Goal: Task Accomplishment & Management: Manage account settings

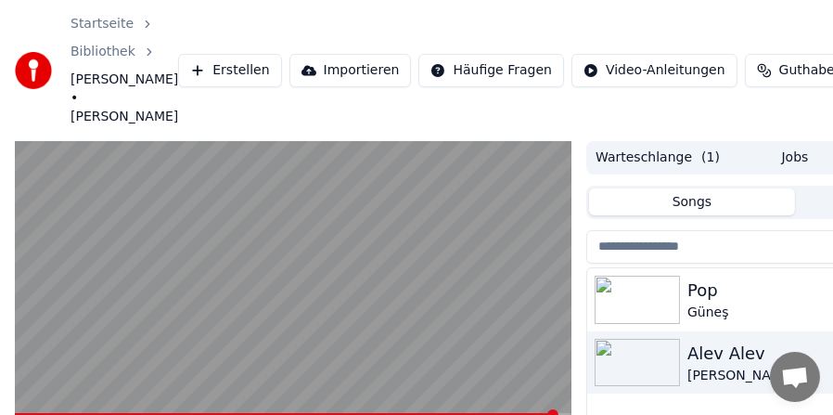
scroll to position [93, 0]
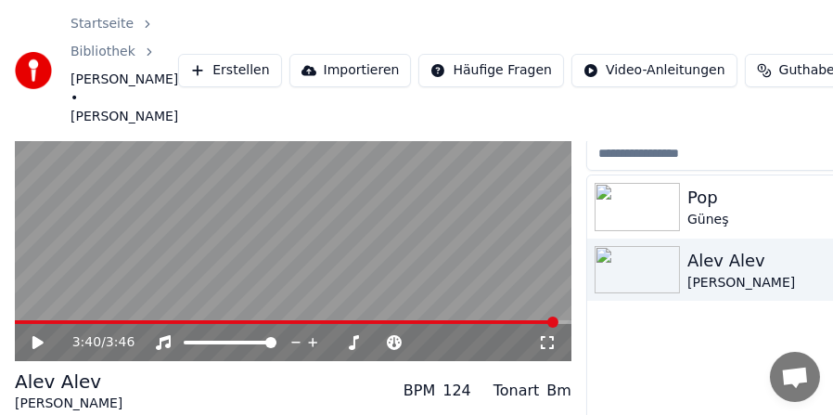
click at [39, 320] on span at bounding box center [286, 322] width 543 height 4
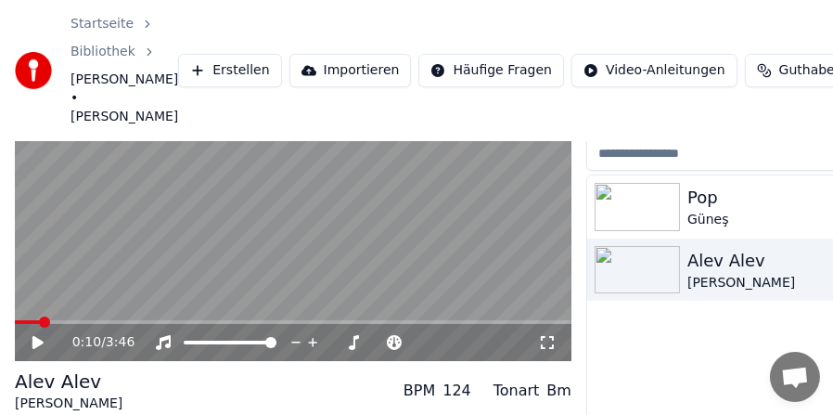
scroll to position [184, 0]
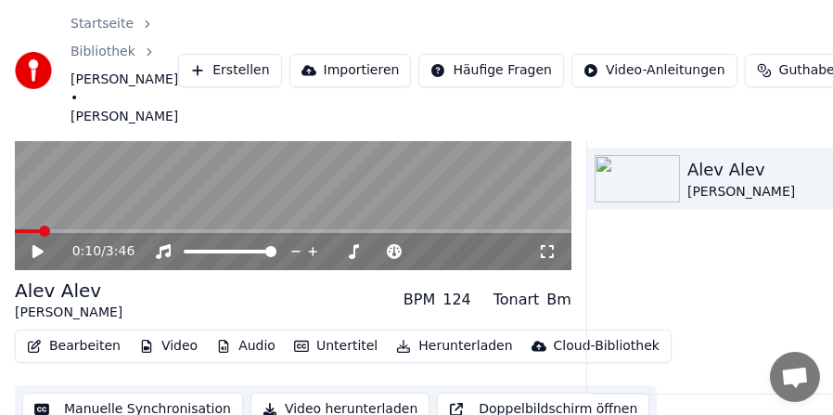
click at [106, 210] on video at bounding box center [293, 113] width 556 height 313
click at [106, 229] on span at bounding box center [293, 231] width 556 height 4
click at [89, 333] on button "Bearbeiten" at bounding box center [73, 346] width 109 height 26
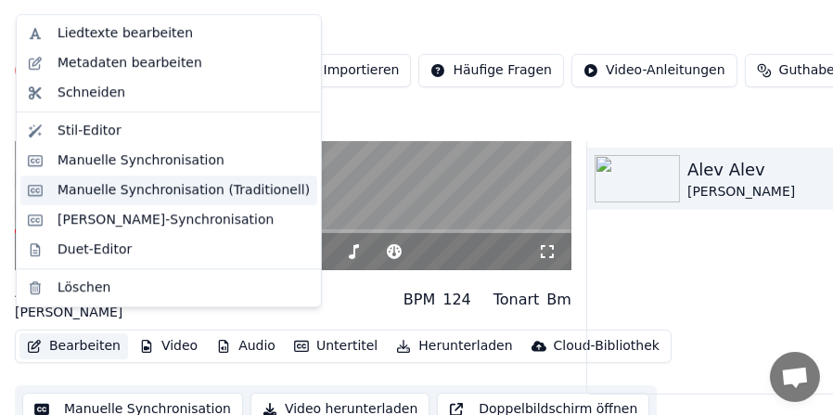
click at [139, 189] on div "Manuelle Synchronisation (Traditionell)" at bounding box center [183, 190] width 252 height 19
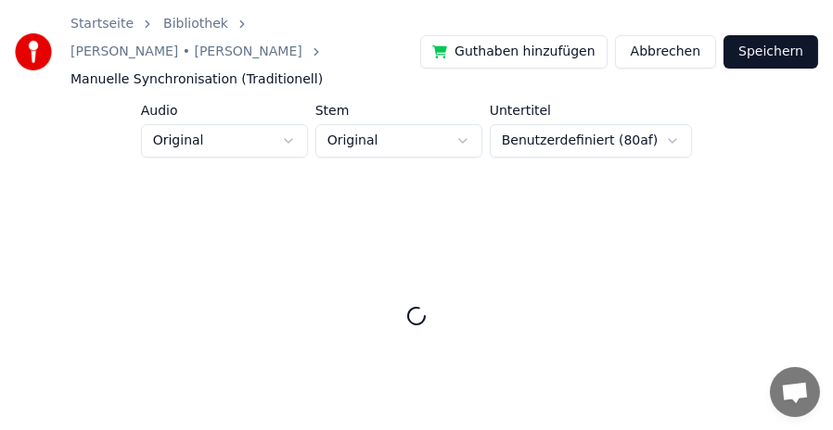
click at [664, 35] on button "Abbrechen" at bounding box center [665, 51] width 101 height 33
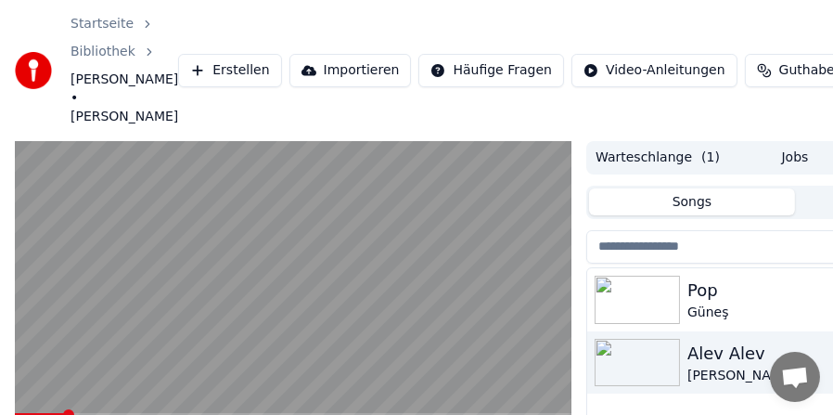
click at [65, 413] on span at bounding box center [293, 415] width 556 height 4
click at [302, 413] on span at bounding box center [293, 415] width 556 height 4
click at [282, 413] on span at bounding box center [149, 415] width 268 height 4
click at [260, 413] on span at bounding box center [150, 415] width 270 height 4
click at [236, 413] on span at bounding box center [126, 415] width 222 height 4
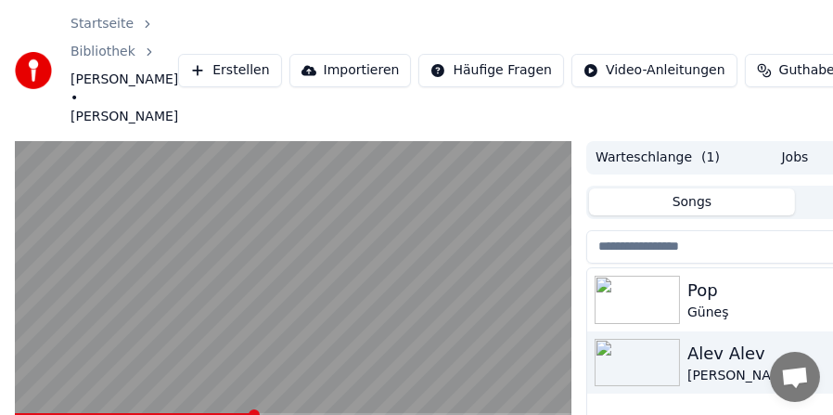
click at [138, 334] on video at bounding box center [293, 297] width 556 height 313
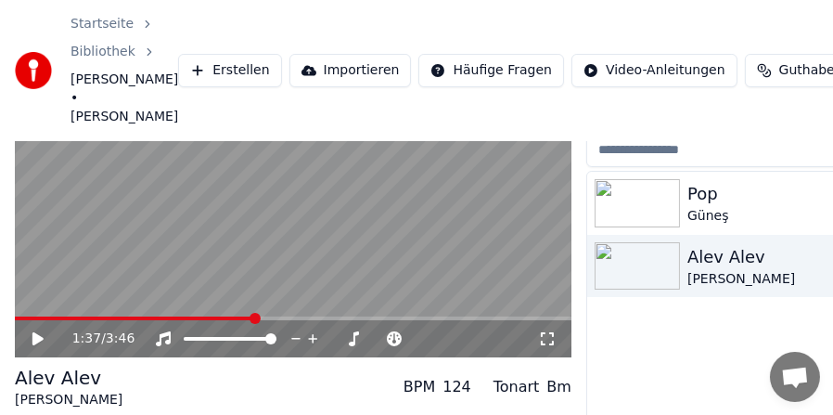
scroll to position [184, 0]
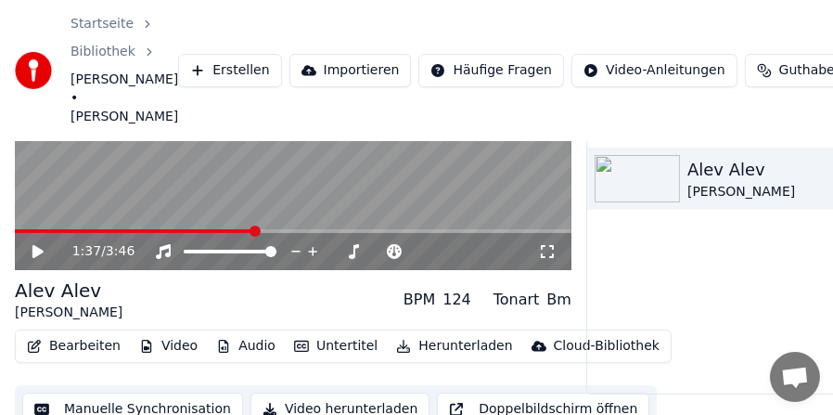
click at [313, 392] on button "Video herunterladen" at bounding box center [339, 408] width 179 height 33
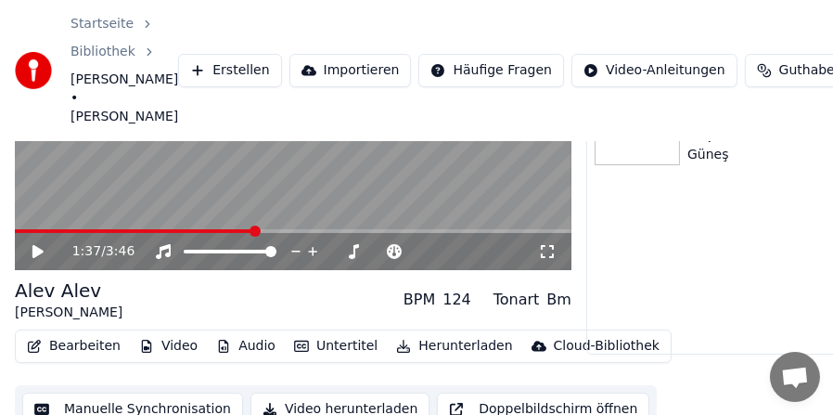
click at [320, 333] on button "Untertitel" at bounding box center [336, 346] width 98 height 26
click at [77, 333] on button "Bearbeiten" at bounding box center [73, 346] width 109 height 26
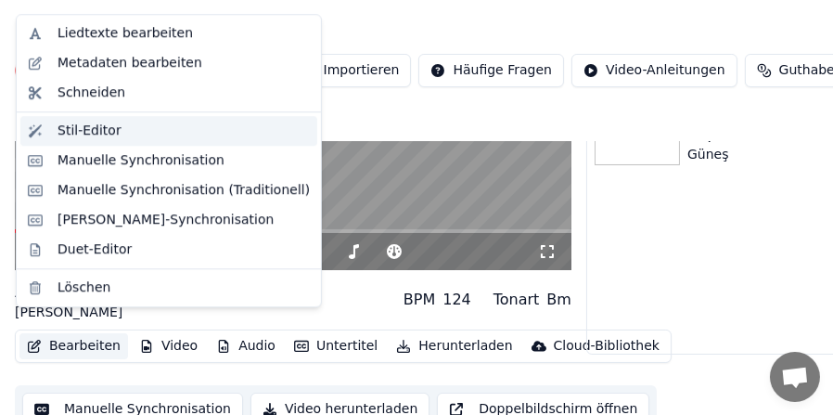
click at [123, 134] on div "Stil-Editor" at bounding box center [183, 130] width 252 height 19
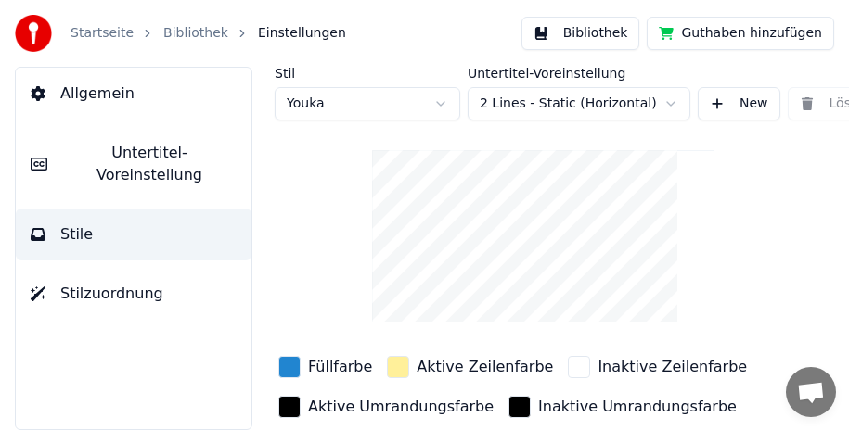
click at [185, 148] on span "Untertitel-Voreinstellung" at bounding box center [149, 164] width 174 height 45
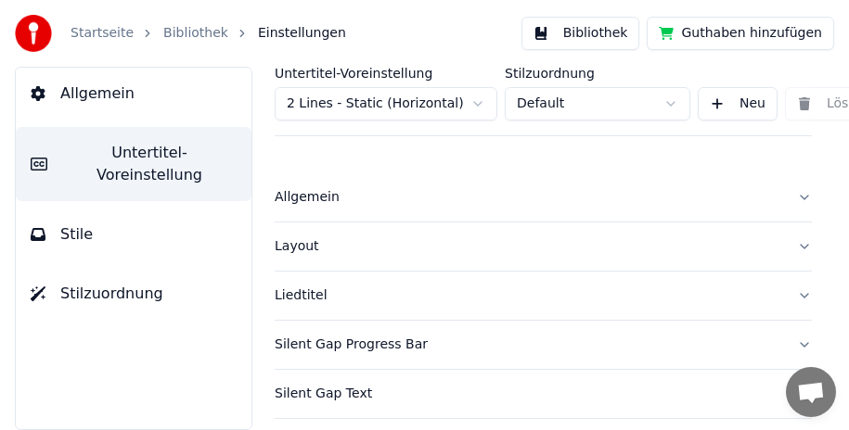
click at [790, 298] on button "Liedtitel" at bounding box center [543, 296] width 537 height 48
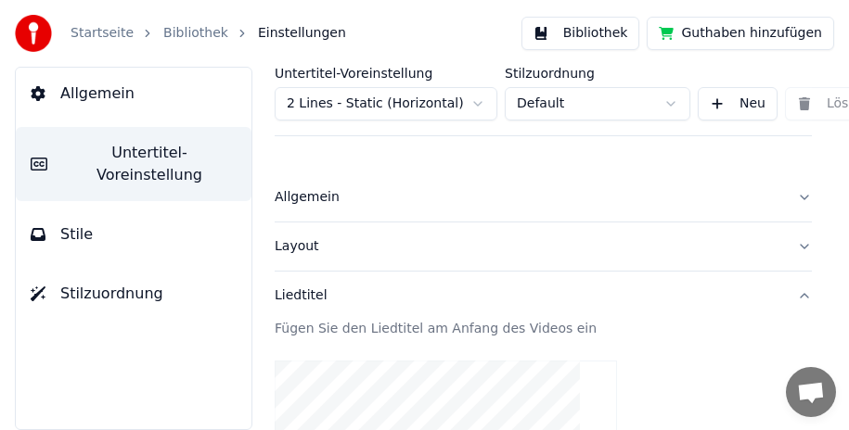
click at [790, 298] on button "Liedtitel" at bounding box center [543, 296] width 537 height 48
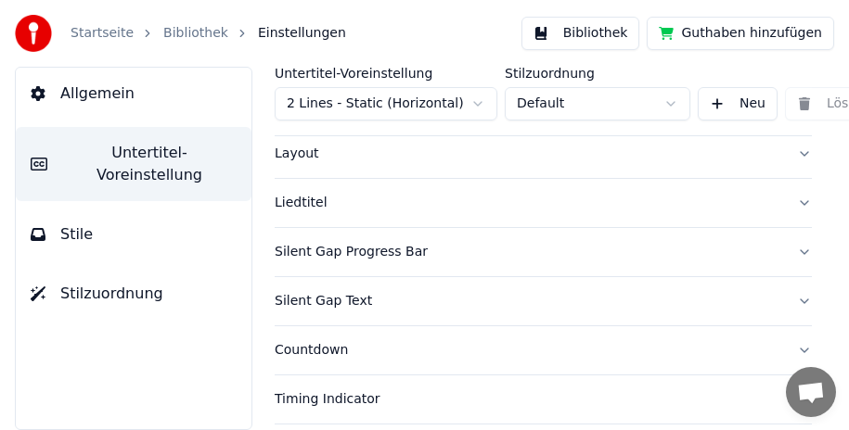
scroll to position [185, 0]
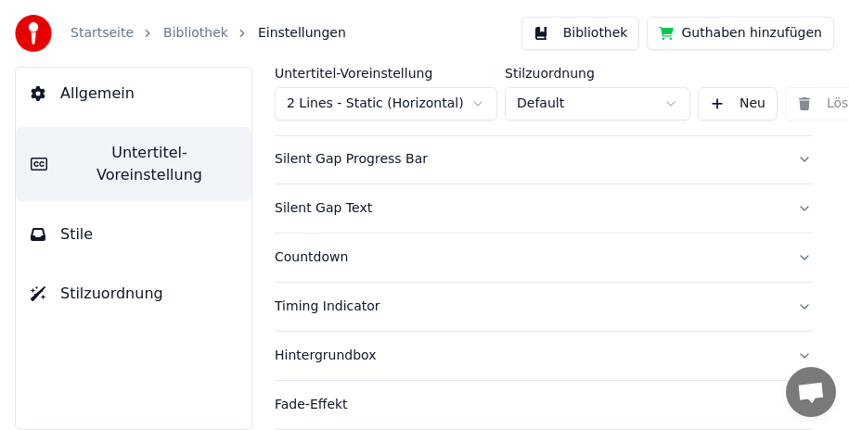
click at [788, 209] on button "Silent Gap Text" at bounding box center [543, 209] width 537 height 48
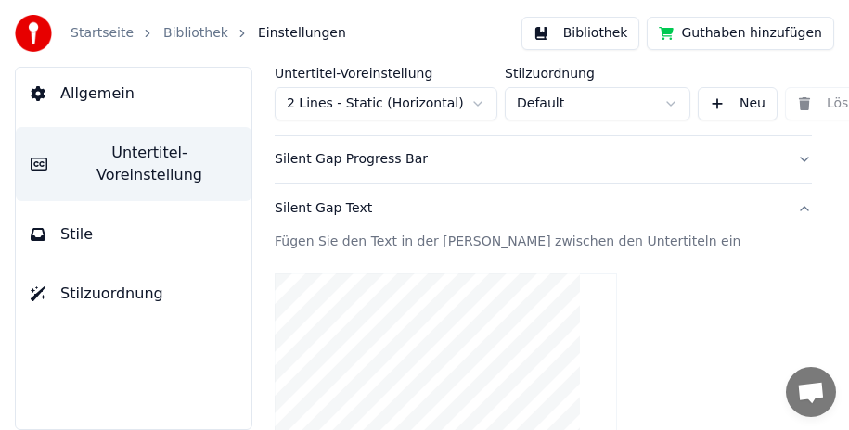
click at [786, 209] on button "Silent Gap Text" at bounding box center [543, 209] width 537 height 48
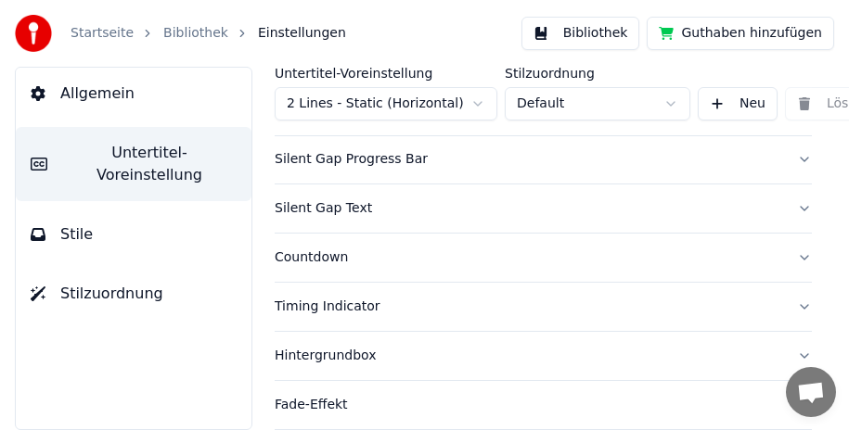
click at [786, 156] on button "Silent Gap Progress Bar" at bounding box center [543, 159] width 537 height 48
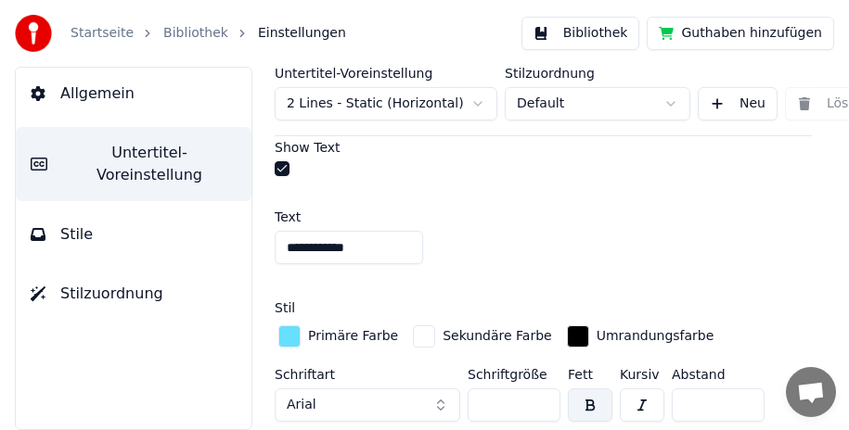
scroll to position [1206, 0]
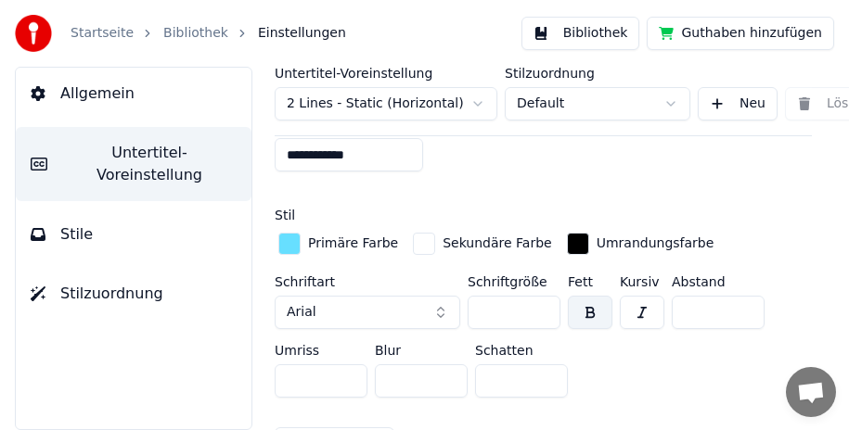
click at [349, 296] on button "Arial" at bounding box center [367, 312] width 185 height 33
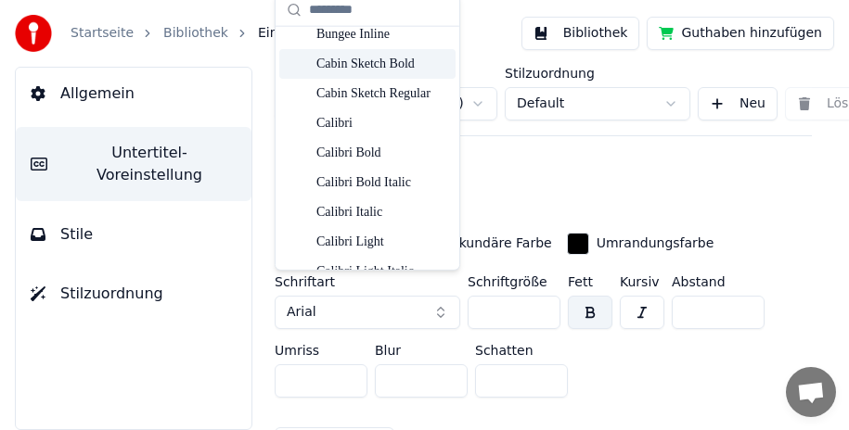
scroll to position [185, 0]
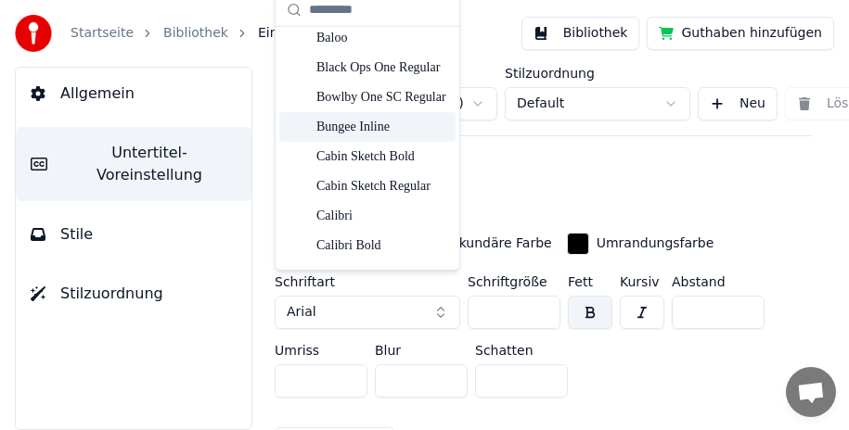
click at [391, 116] on div "Bungee Inline" at bounding box center [367, 127] width 176 height 30
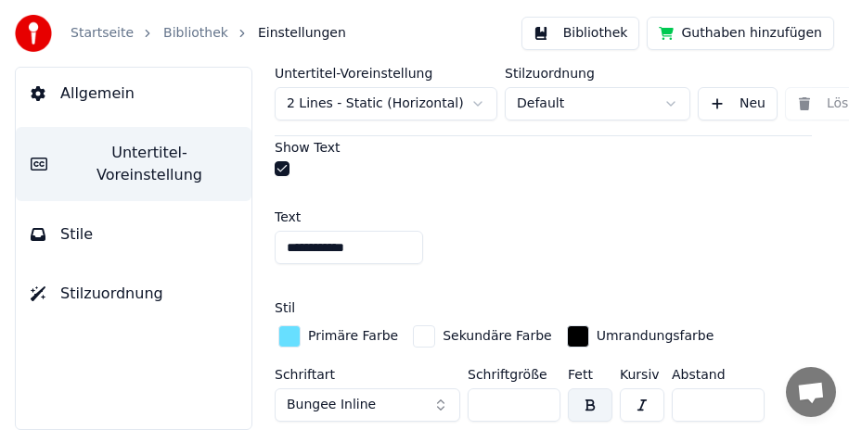
scroll to position [1206, 0]
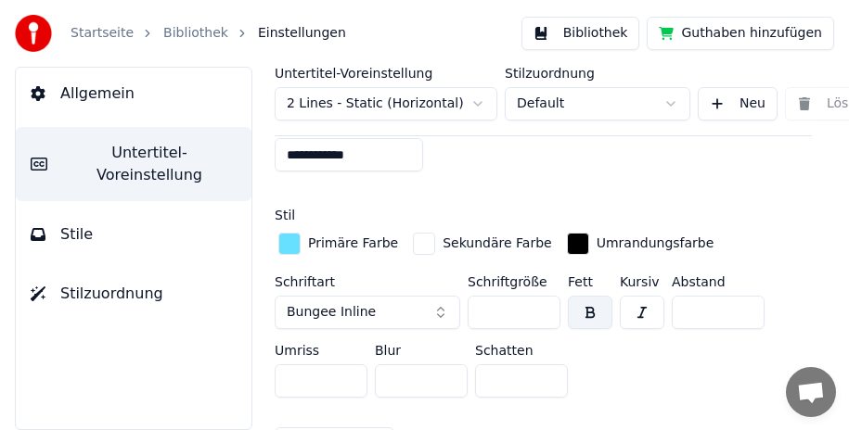
click at [381, 296] on button "Bungee Inline" at bounding box center [367, 312] width 185 height 33
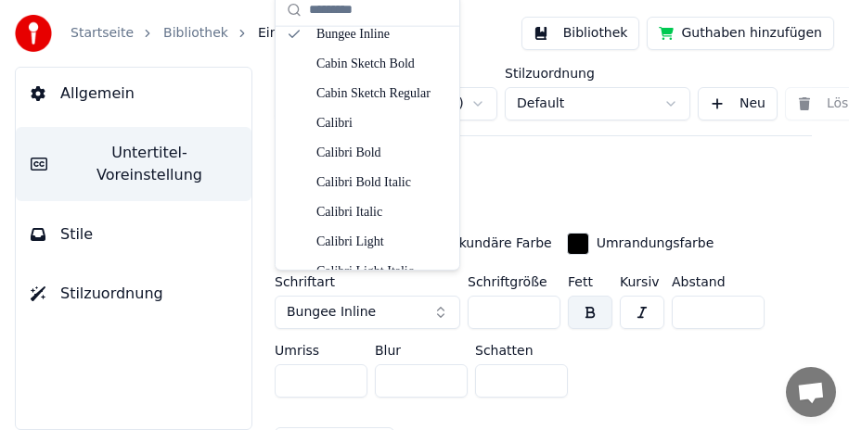
scroll to position [185, 0]
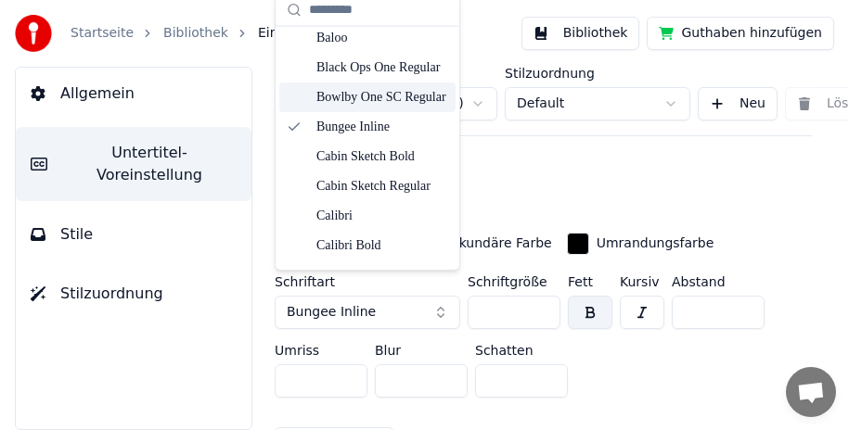
click at [384, 89] on div "Bowlby One SC Regular" at bounding box center [382, 97] width 132 height 19
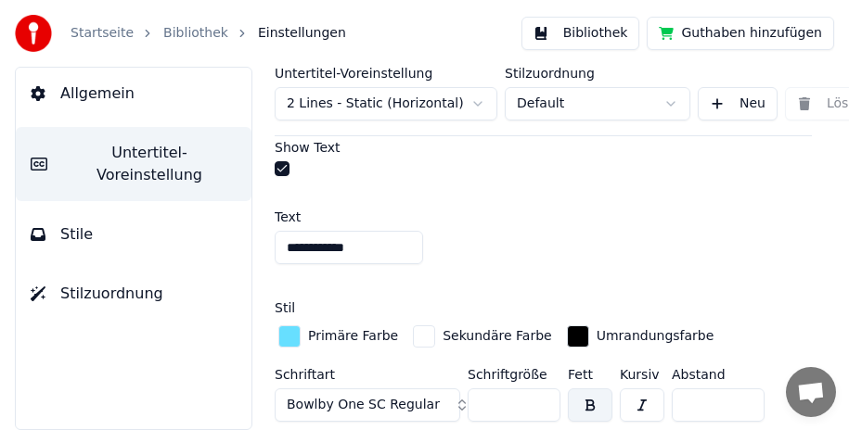
scroll to position [1206, 0]
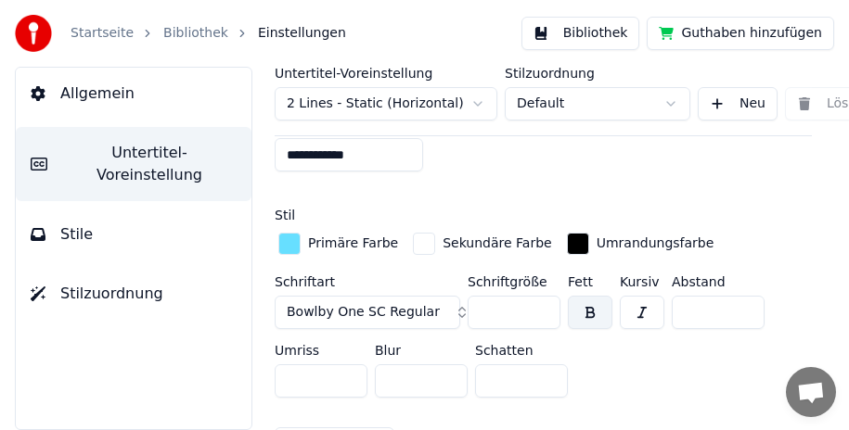
click at [287, 233] on div "button" at bounding box center [289, 244] width 22 height 22
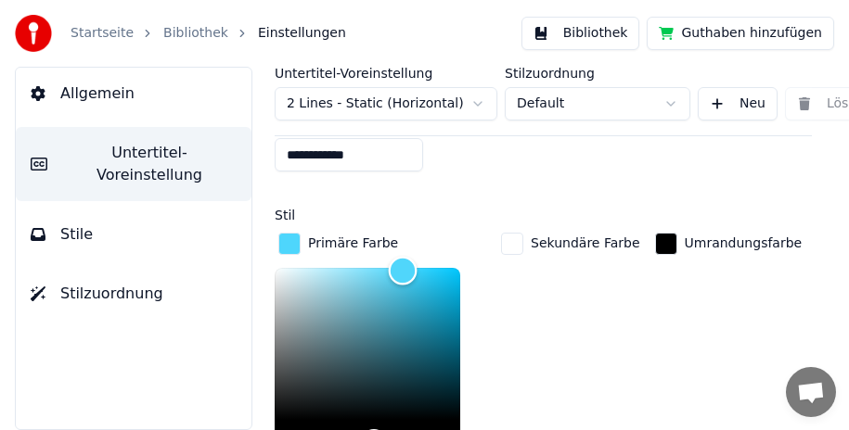
drag, startPoint x: 389, startPoint y: 248, endPoint x: 402, endPoint y: 249, distance: 13.9
click at [402, 256] on div "Color" at bounding box center [403, 270] width 29 height 29
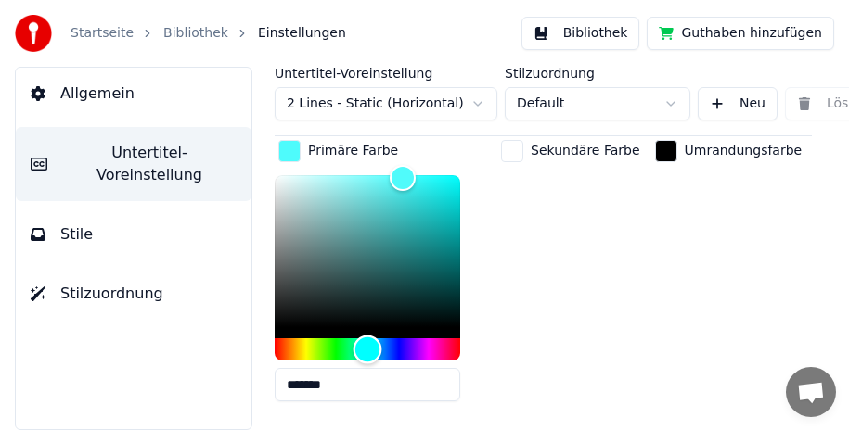
drag, startPoint x: 376, startPoint y: 328, endPoint x: 367, endPoint y: 316, distance: 14.7
click at [367, 336] on div "Hue" at bounding box center [367, 350] width 29 height 29
drag, startPoint x: 410, startPoint y: 156, endPoint x: 428, endPoint y: 177, distance: 28.3
click at [428, 185] on div "Color" at bounding box center [429, 199] width 29 height 29
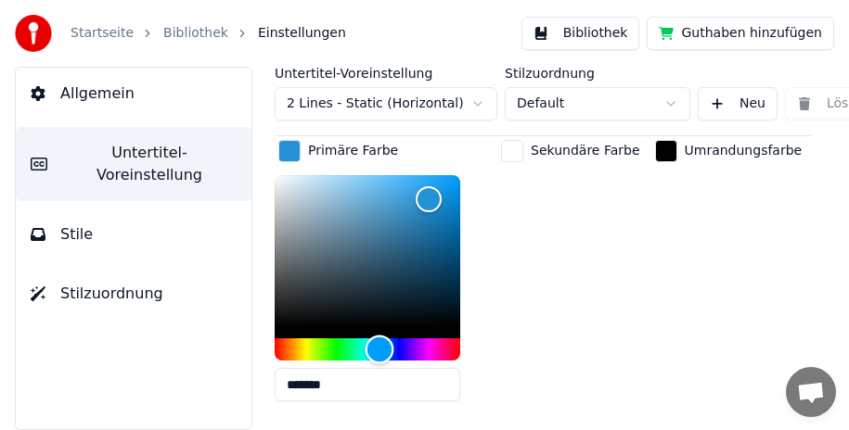
drag, startPoint x: 364, startPoint y: 323, endPoint x: 379, endPoint y: 328, distance: 16.7
click at [379, 336] on div "Hue" at bounding box center [379, 350] width 29 height 29
drag, startPoint x: 428, startPoint y: 174, endPoint x: 358, endPoint y: 143, distance: 77.2
click at [358, 161] on div "Color" at bounding box center [358, 175] width 29 height 29
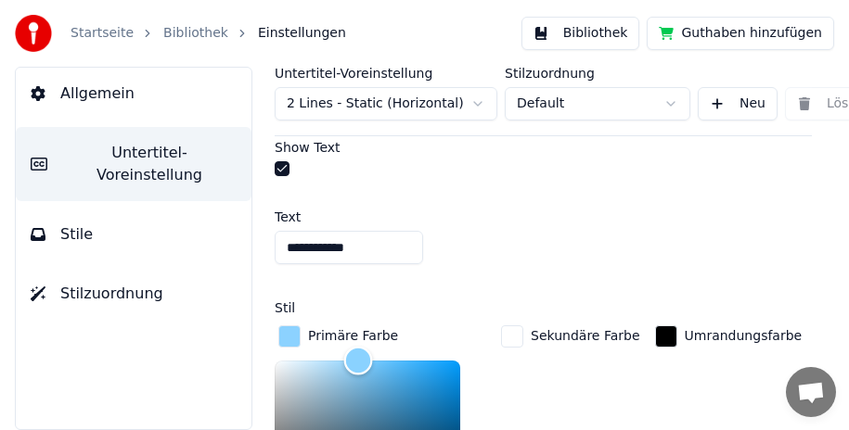
scroll to position [1206, 0]
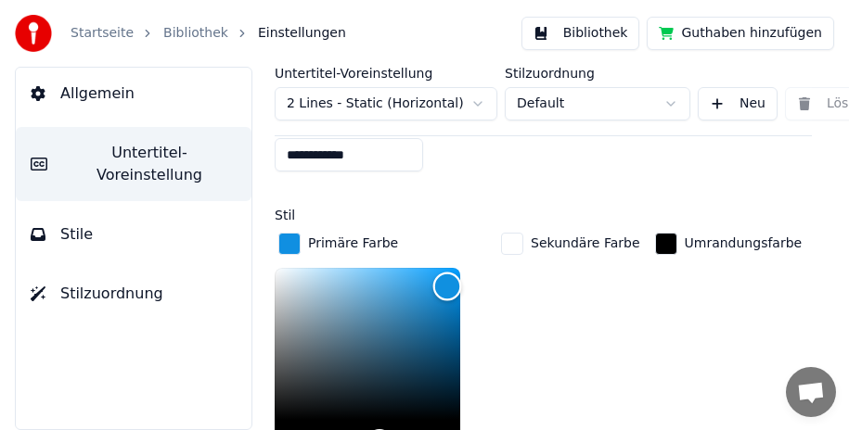
drag, startPoint x: 362, startPoint y: 246, endPoint x: 447, endPoint y: 264, distance: 87.3
click at [447, 272] on div "Color" at bounding box center [447, 286] width 29 height 29
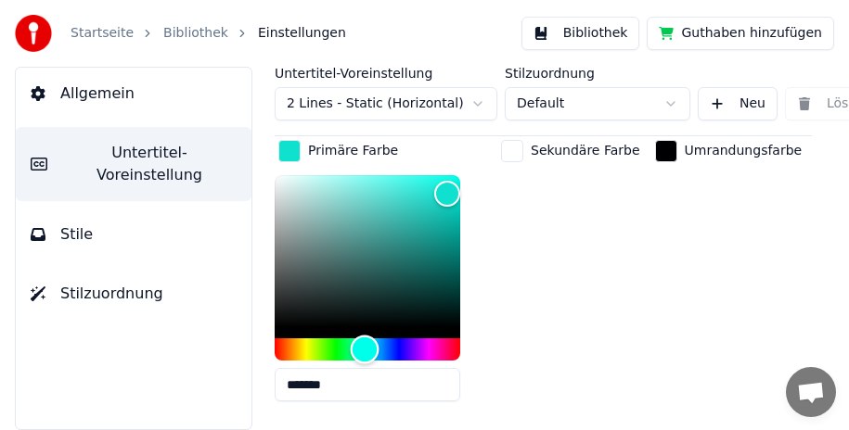
drag, startPoint x: 377, startPoint y: 326, endPoint x: 364, endPoint y: 332, distance: 13.3
click at [364, 336] on div "Hue" at bounding box center [365, 350] width 29 height 29
drag, startPoint x: 441, startPoint y: 169, endPoint x: 418, endPoint y: 196, distance: 35.5
click at [418, 203] on div "Color" at bounding box center [418, 217] width 29 height 29
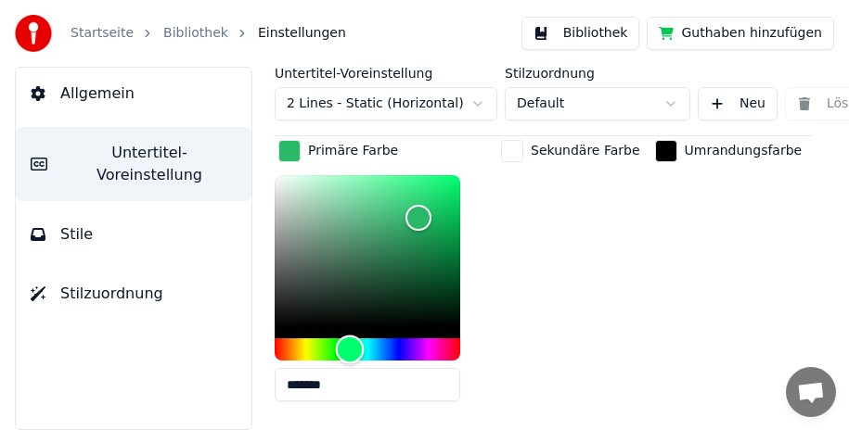
drag, startPoint x: 362, startPoint y: 323, endPoint x: 350, endPoint y: 324, distance: 12.1
click at [350, 336] on div "Hue" at bounding box center [350, 350] width 29 height 29
drag, startPoint x: 418, startPoint y: 194, endPoint x: 441, endPoint y: 176, distance: 28.4
click at [441, 184] on div "Color" at bounding box center [441, 198] width 29 height 29
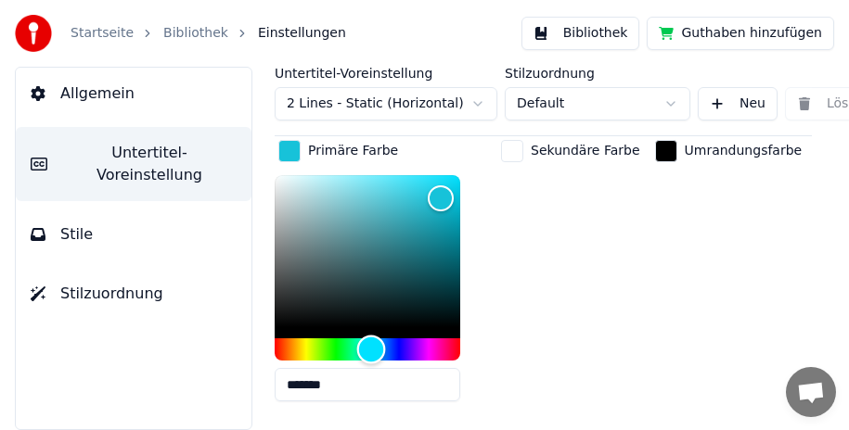
drag, startPoint x: 355, startPoint y: 325, endPoint x: 371, endPoint y: 328, distance: 16.2
click at [371, 336] on div "Hue" at bounding box center [371, 350] width 29 height 29
type input "*******"
drag, startPoint x: 438, startPoint y: 176, endPoint x: 421, endPoint y: 149, distance: 31.7
click at [421, 161] on div "Color" at bounding box center [421, 175] width 29 height 29
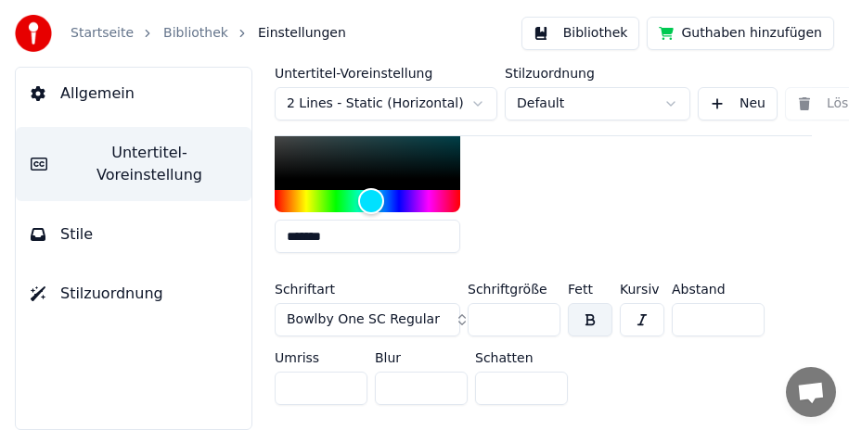
scroll to position [1391, 0]
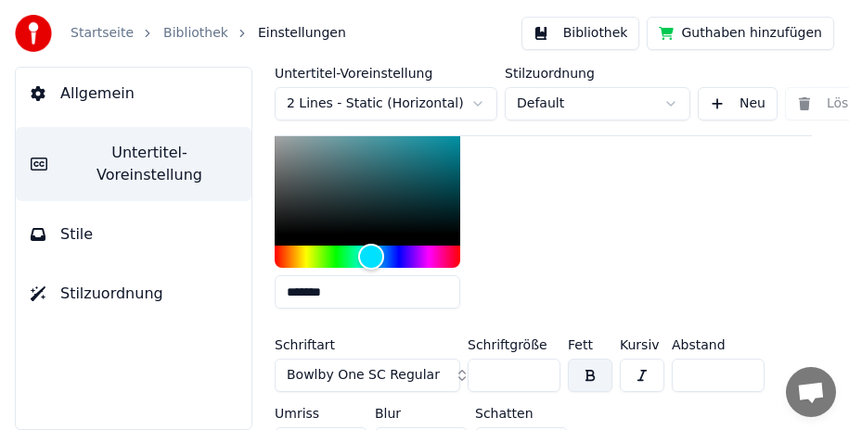
click at [413, 366] on span "Bowlby One SC Regular" at bounding box center [363, 375] width 153 height 19
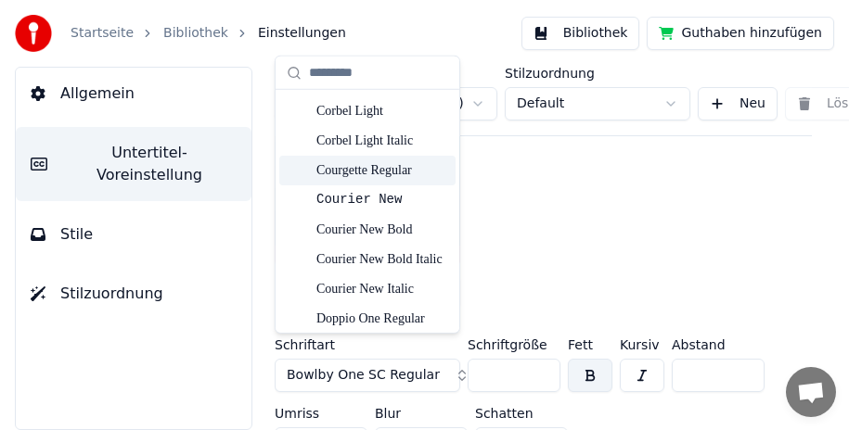
click at [387, 169] on div "Courgette Regular" at bounding box center [382, 170] width 132 height 19
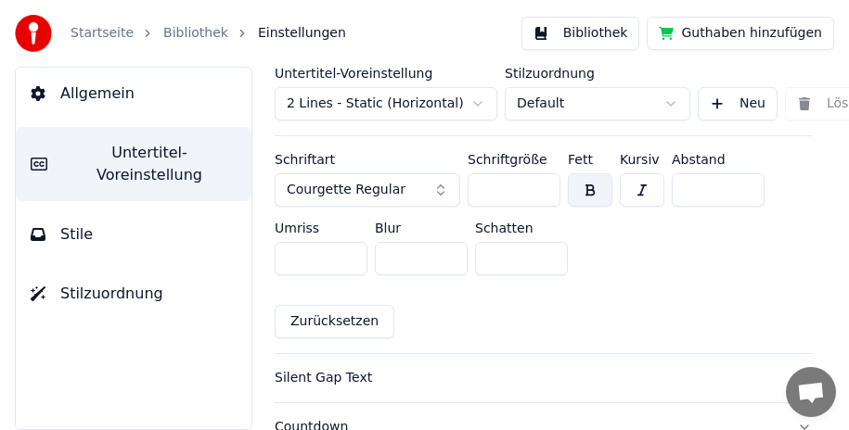
scroll to position [1484, 0]
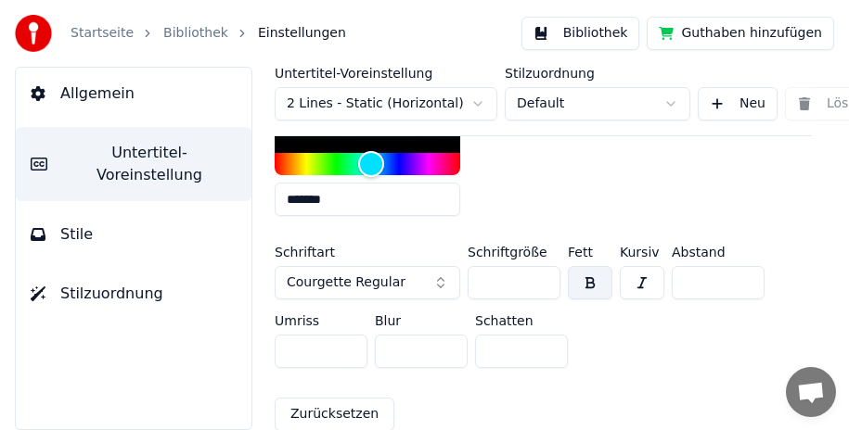
click at [394, 266] on button "Courgette Regular" at bounding box center [367, 282] width 185 height 33
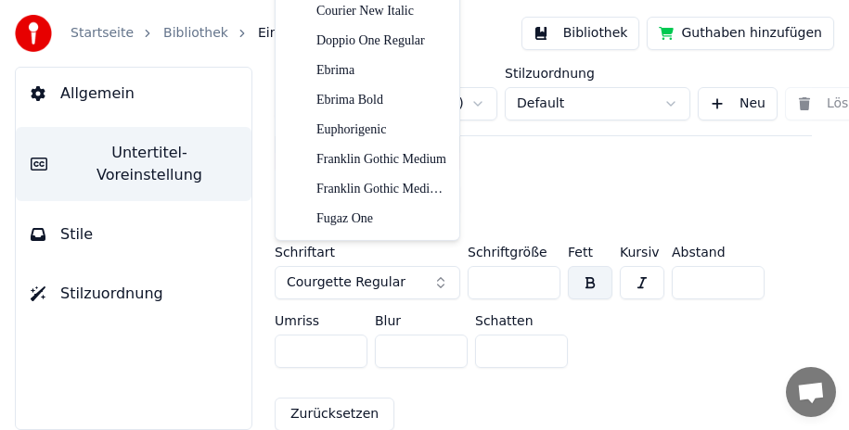
scroll to position [1669, 0]
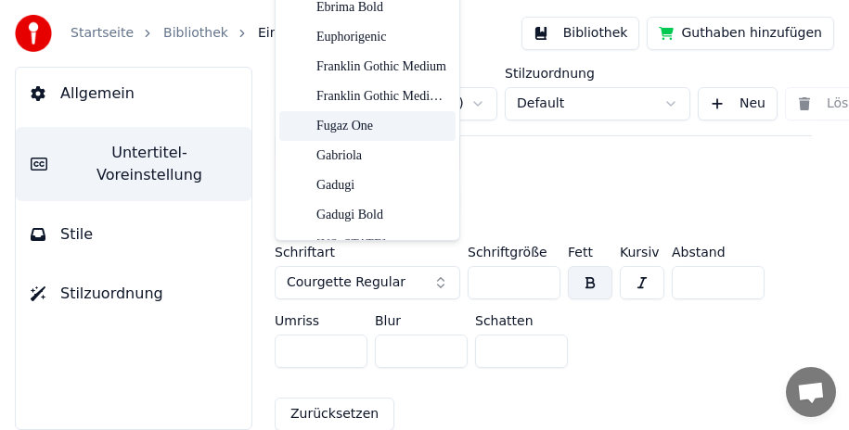
click at [367, 122] on div "Fugaz One" at bounding box center [382, 126] width 132 height 19
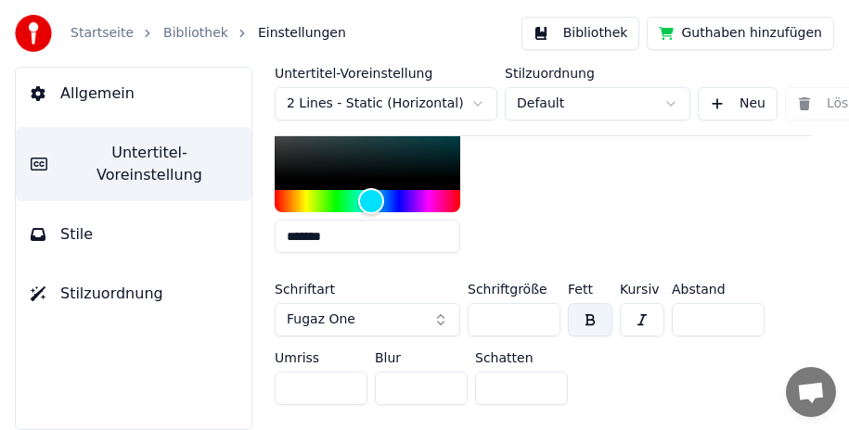
scroll to position [1539, 0]
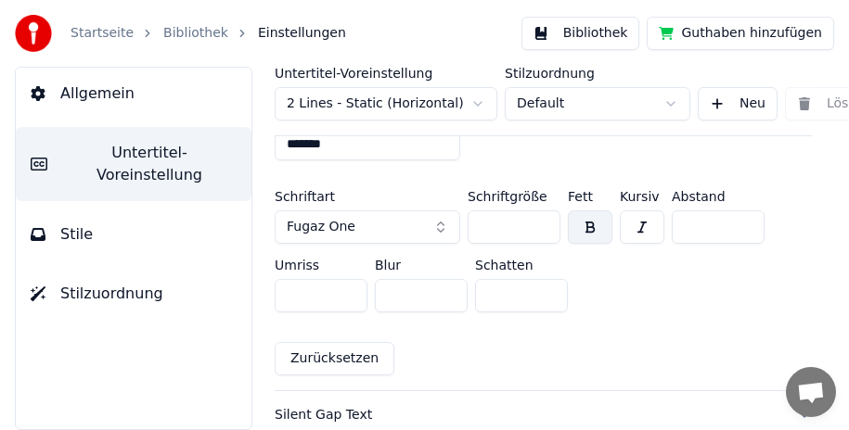
click at [377, 211] on button "Fugaz One" at bounding box center [367, 227] width 185 height 33
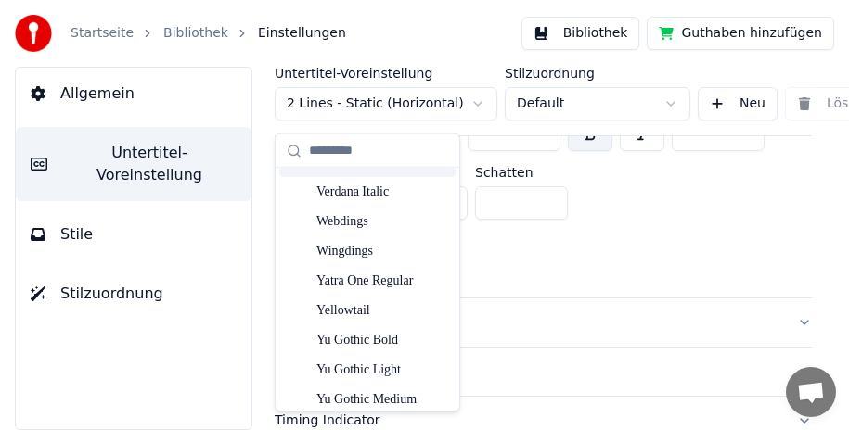
scroll to position [5894, 0]
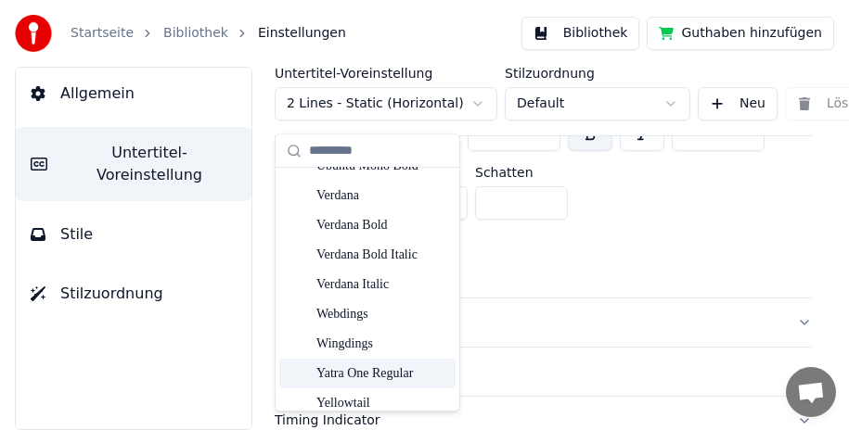
click at [382, 371] on div "Yatra One Regular" at bounding box center [382, 373] width 132 height 19
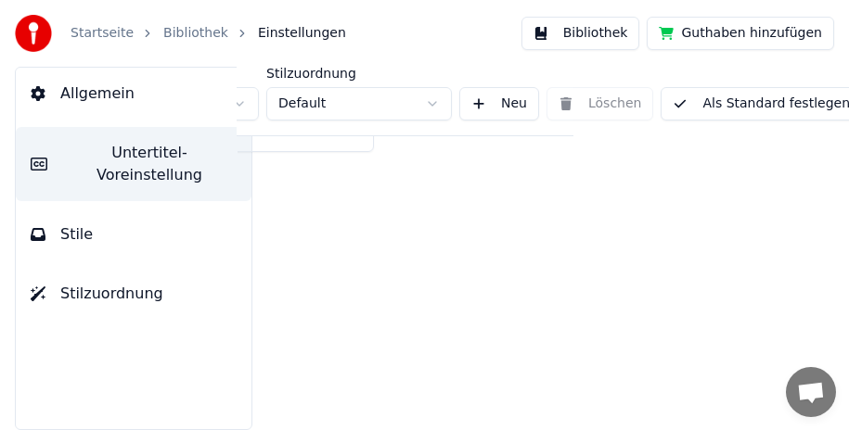
scroll to position [983, 244]
click at [729, 115] on button "Als Standard festlegen" at bounding box center [755, 103] width 201 height 33
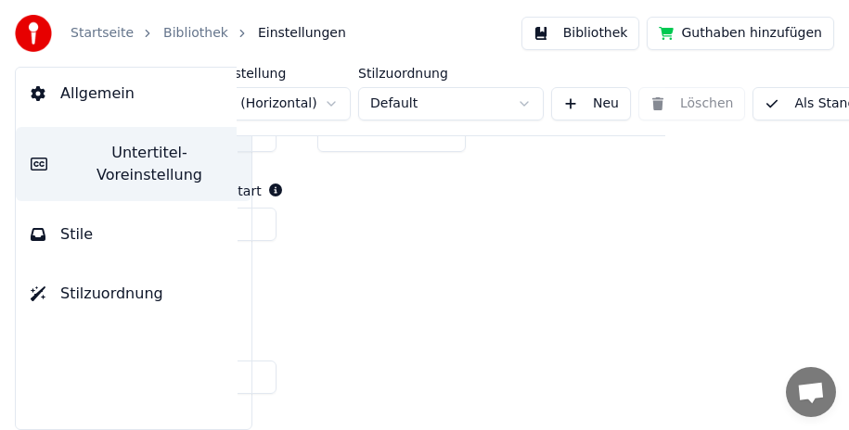
scroll to position [983, 0]
